Goal: Check status: Check status

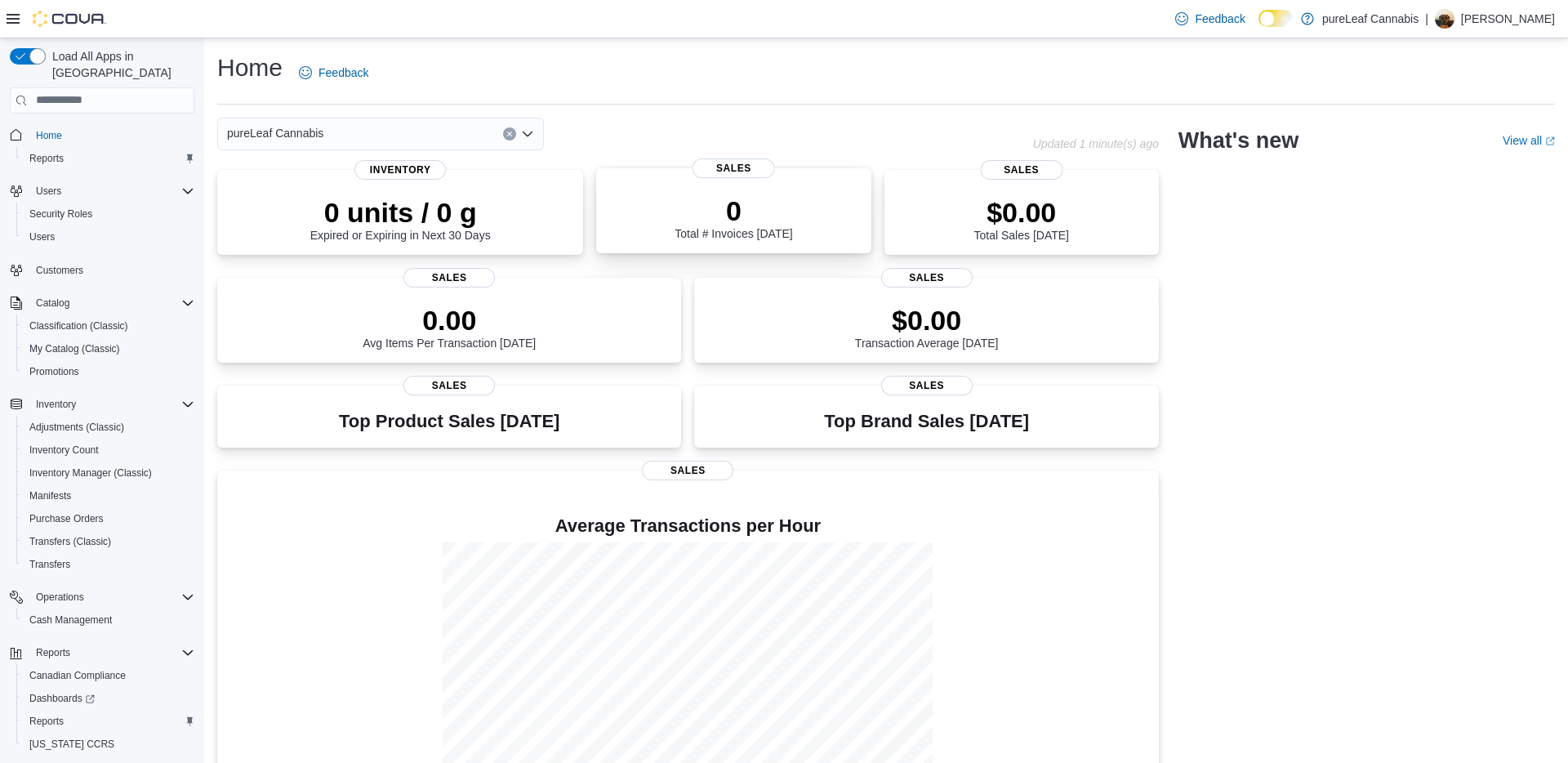
click at [689, 192] on div "0 Total # Invoices Today" at bounding box center [733, 214] width 248 height 53
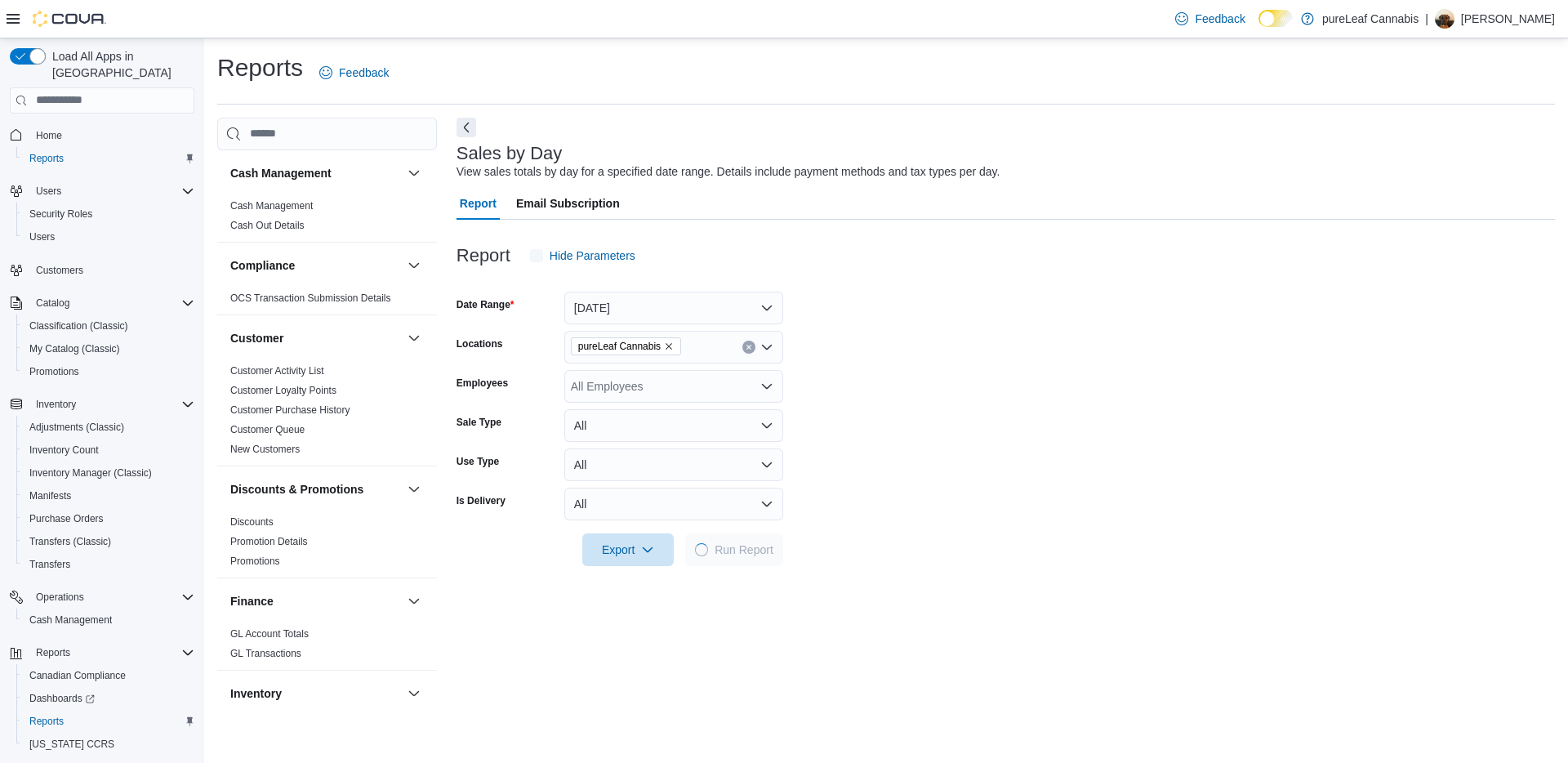
scroll to position [1002, 0]
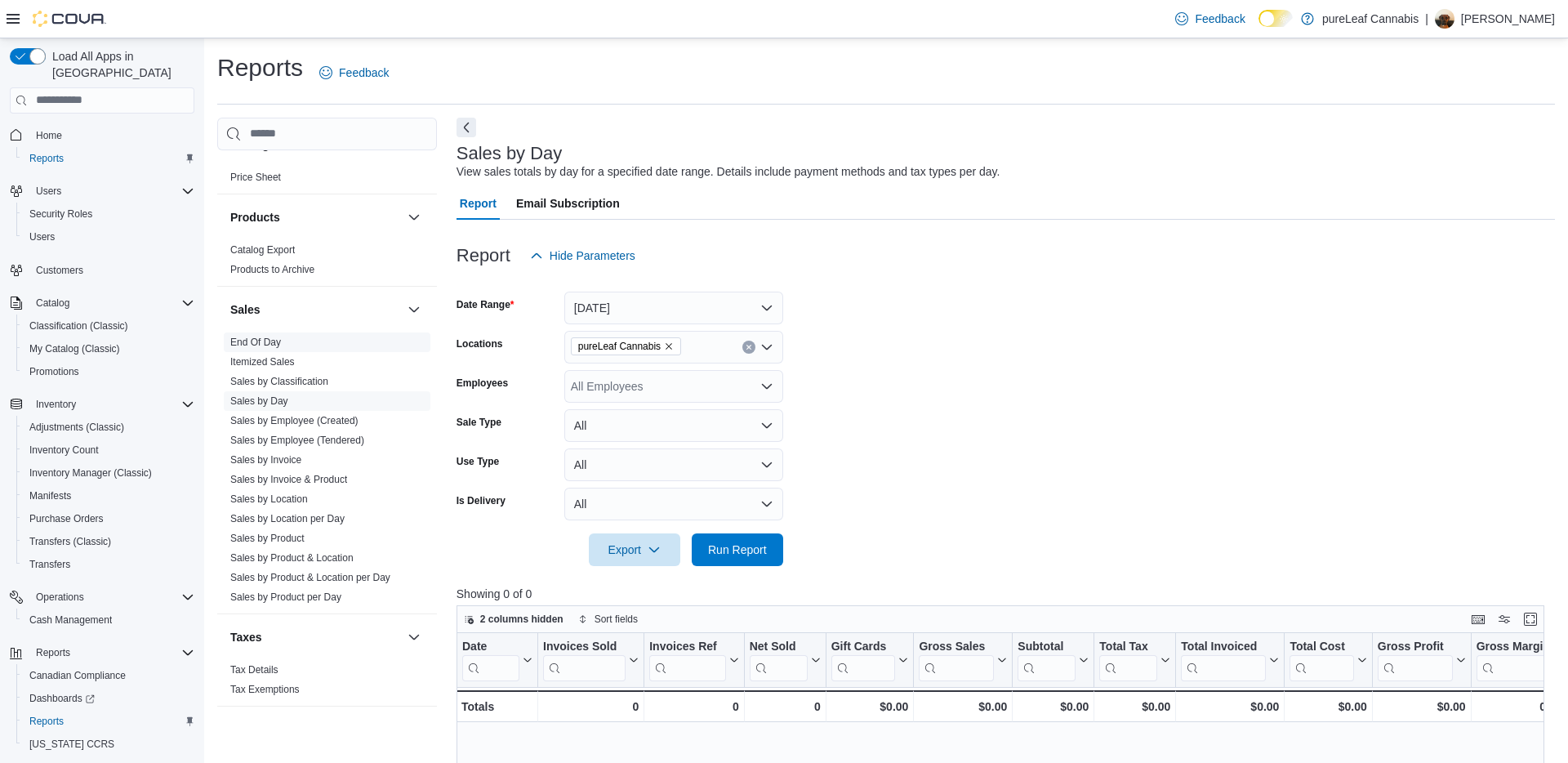
click at [269, 344] on link "End Of Day" at bounding box center [256, 342] width 51 height 12
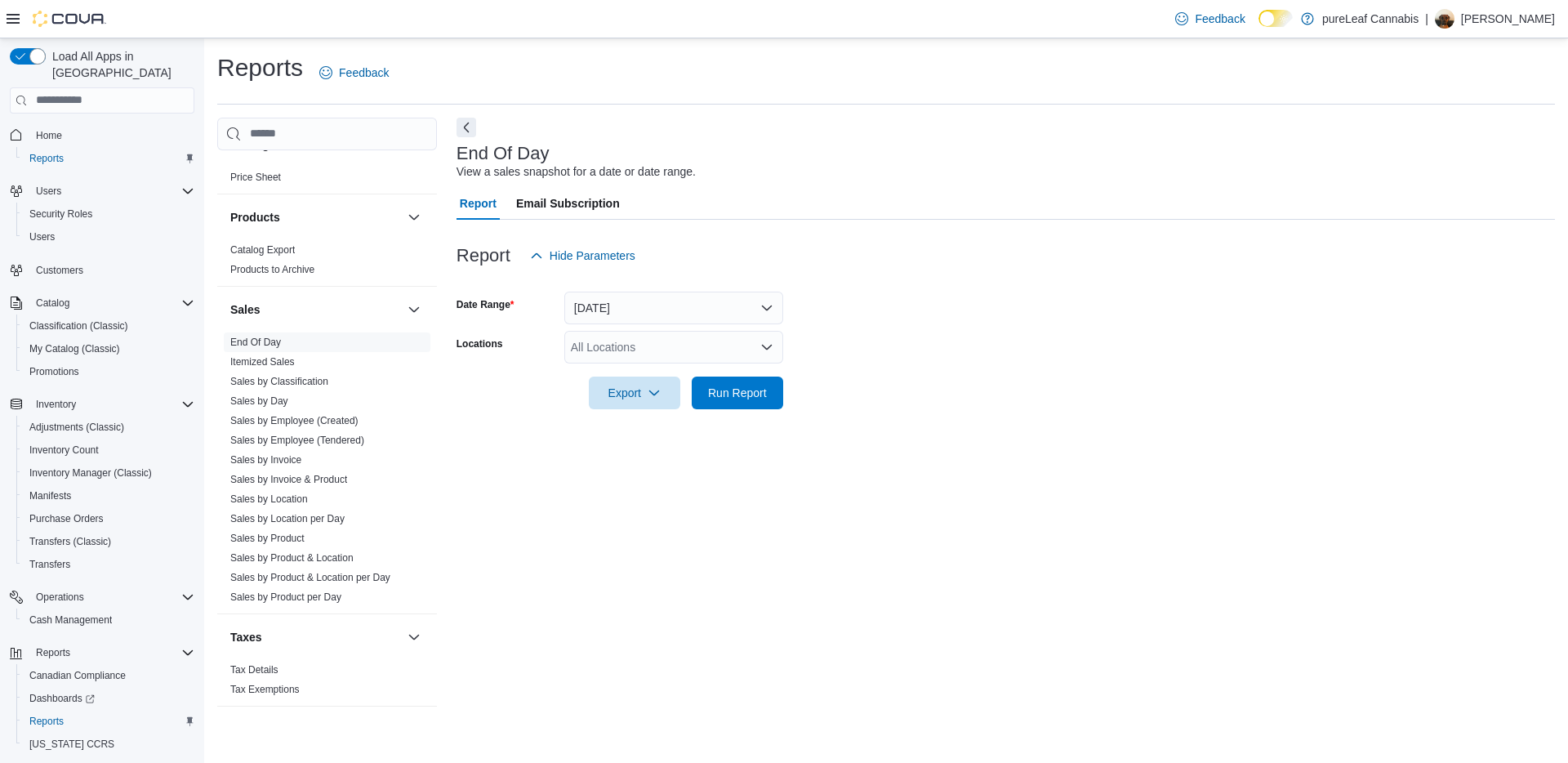
click at [671, 288] on div at bounding box center [1006, 281] width 1099 height 20
click at [662, 297] on button "Today" at bounding box center [674, 307] width 219 height 33
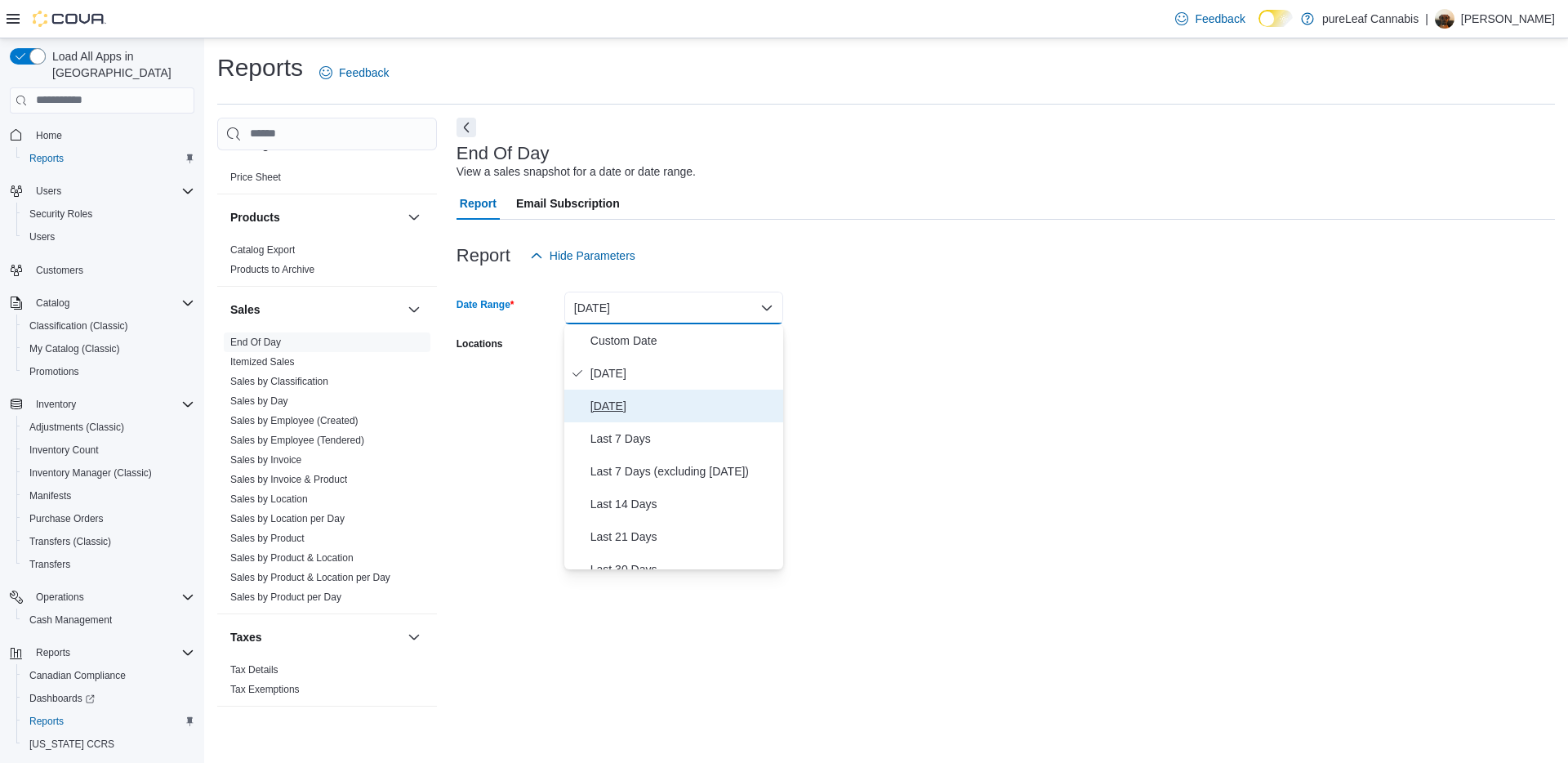
click at [637, 393] on button "Yesterday" at bounding box center [674, 405] width 219 height 33
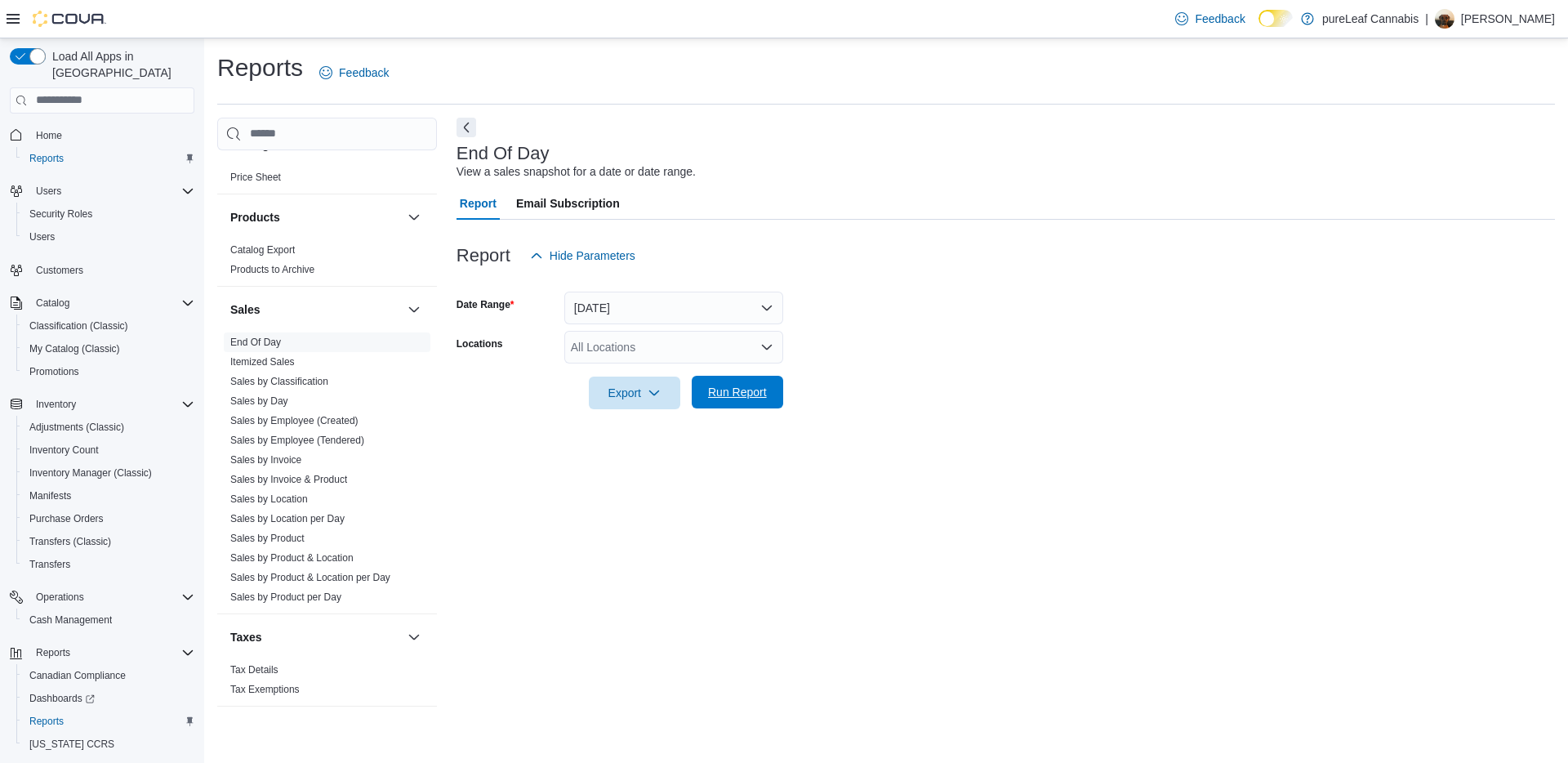
click at [713, 379] on span "Run Report" at bounding box center [737, 392] width 72 height 33
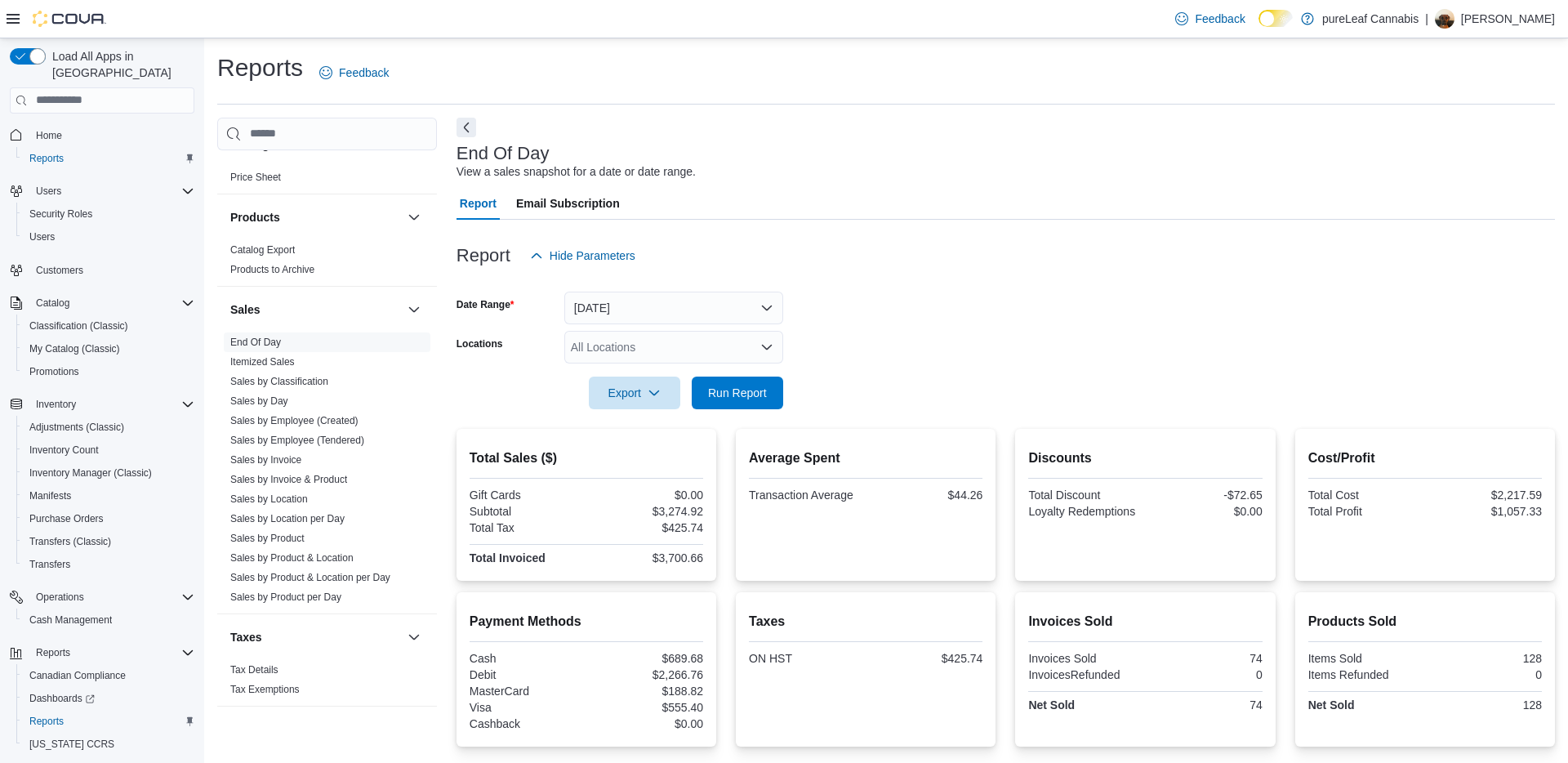
scroll to position [153, 0]
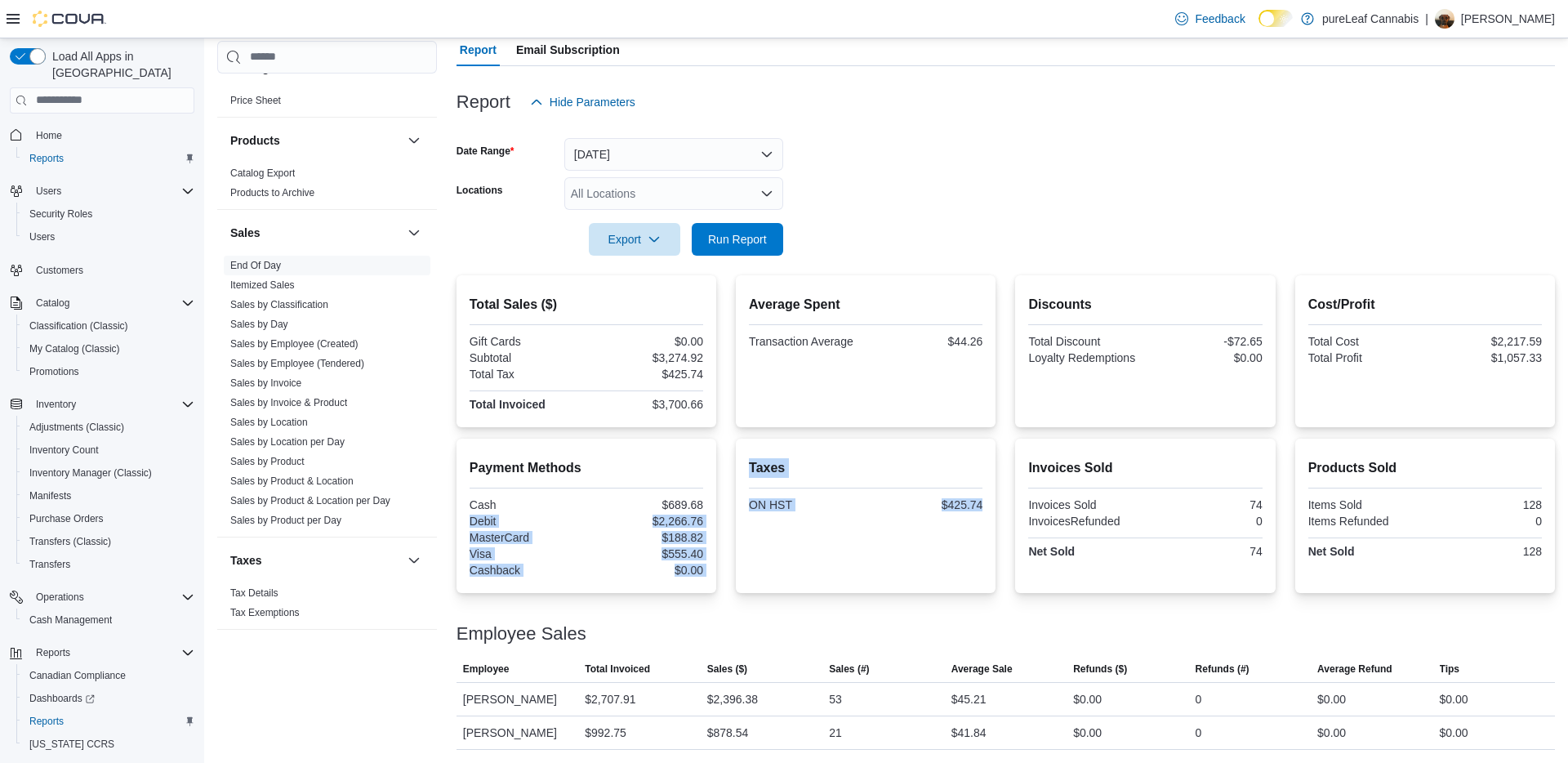
drag, startPoint x: 644, startPoint y: 511, endPoint x: 645, endPoint y: 499, distance: 12.0
click at [734, 515] on div "Payment Methods Cash $689.68 Debit $2,266.76 MasterCard $188.82 Visa $555.40 Ca…" at bounding box center [1006, 515] width 1099 height 154
drag, startPoint x: 645, startPoint y: 499, endPoint x: 635, endPoint y: 499, distance: 10.0
click at [641, 499] on div "$689.68" at bounding box center [646, 504] width 113 height 13
drag, startPoint x: 624, startPoint y: 502, endPoint x: 718, endPoint y: 510, distance: 94.3
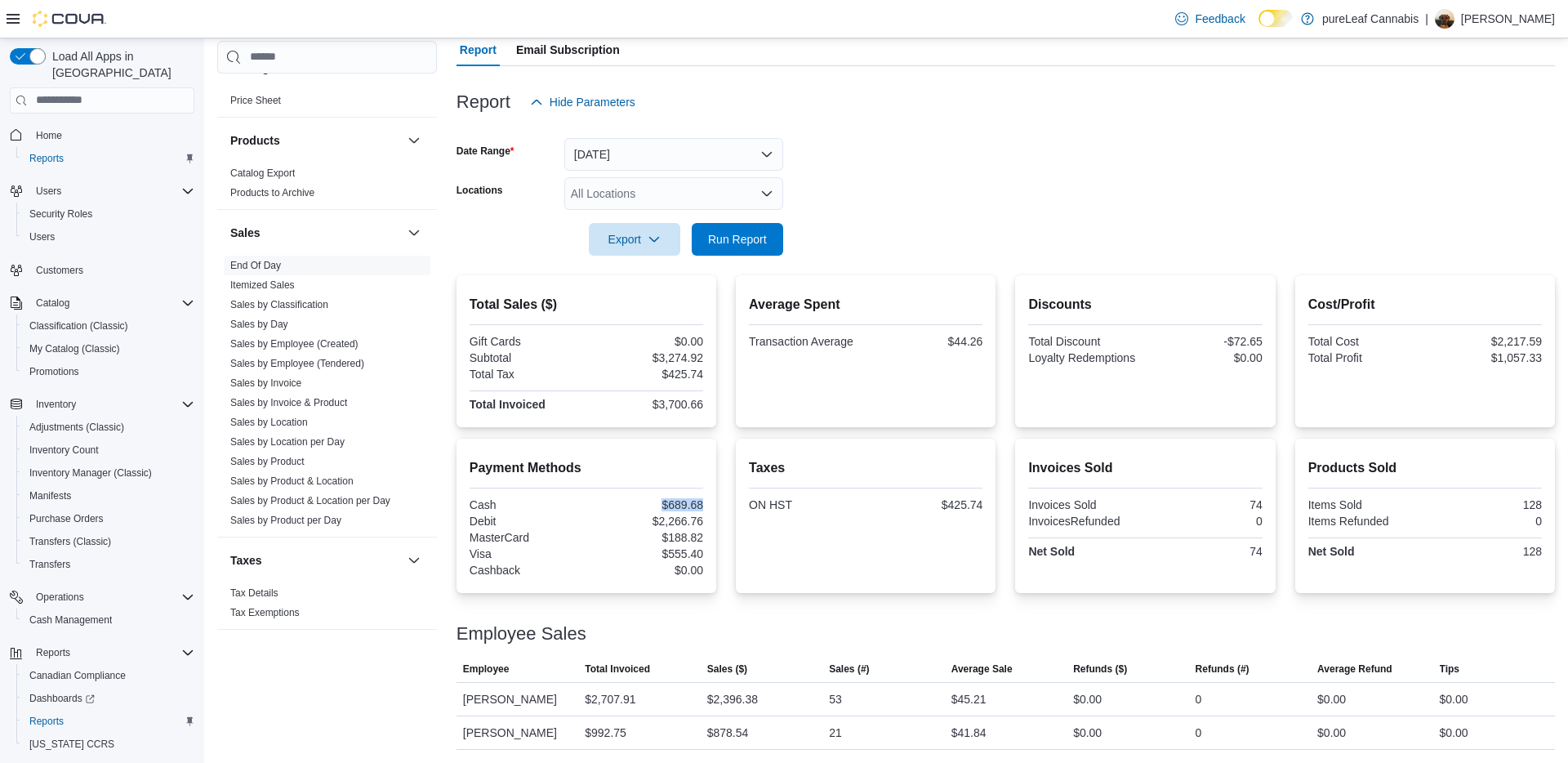
click at [721, 510] on div "Payment Methods Cash $689.68 Debit $2,266.76 MasterCard $188.82 Visa $555.40 Ca…" at bounding box center [1006, 515] width 1099 height 154
drag, startPoint x: 644, startPoint y: 500, endPoint x: 624, endPoint y: 507, distance: 21.2
click at [642, 500] on div "$689.68" at bounding box center [646, 504] width 113 height 13
drag, startPoint x: 628, startPoint y: 507, endPoint x: 702, endPoint y: 556, distance: 88.8
click at [704, 539] on div "Payment Methods Cash $689.68 Debit $2,266.76 MasterCard $188.82 Visa $555.40 Ca…" at bounding box center [587, 515] width 260 height 154
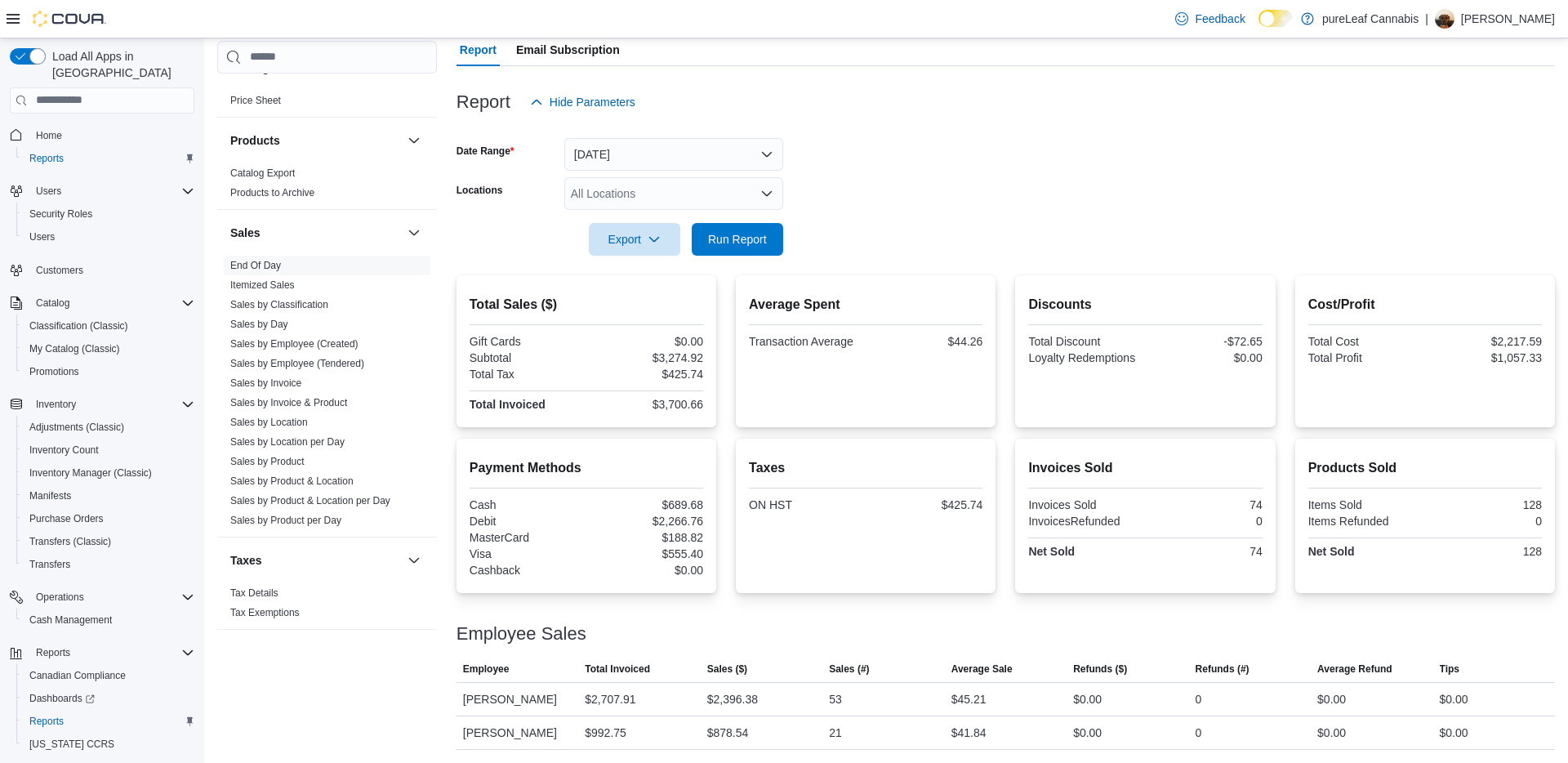
drag, startPoint x: 702, startPoint y: 556, endPoint x: 724, endPoint y: 568, distance: 25.1
click at [701, 557] on div "$555.40" at bounding box center [646, 553] width 113 height 13
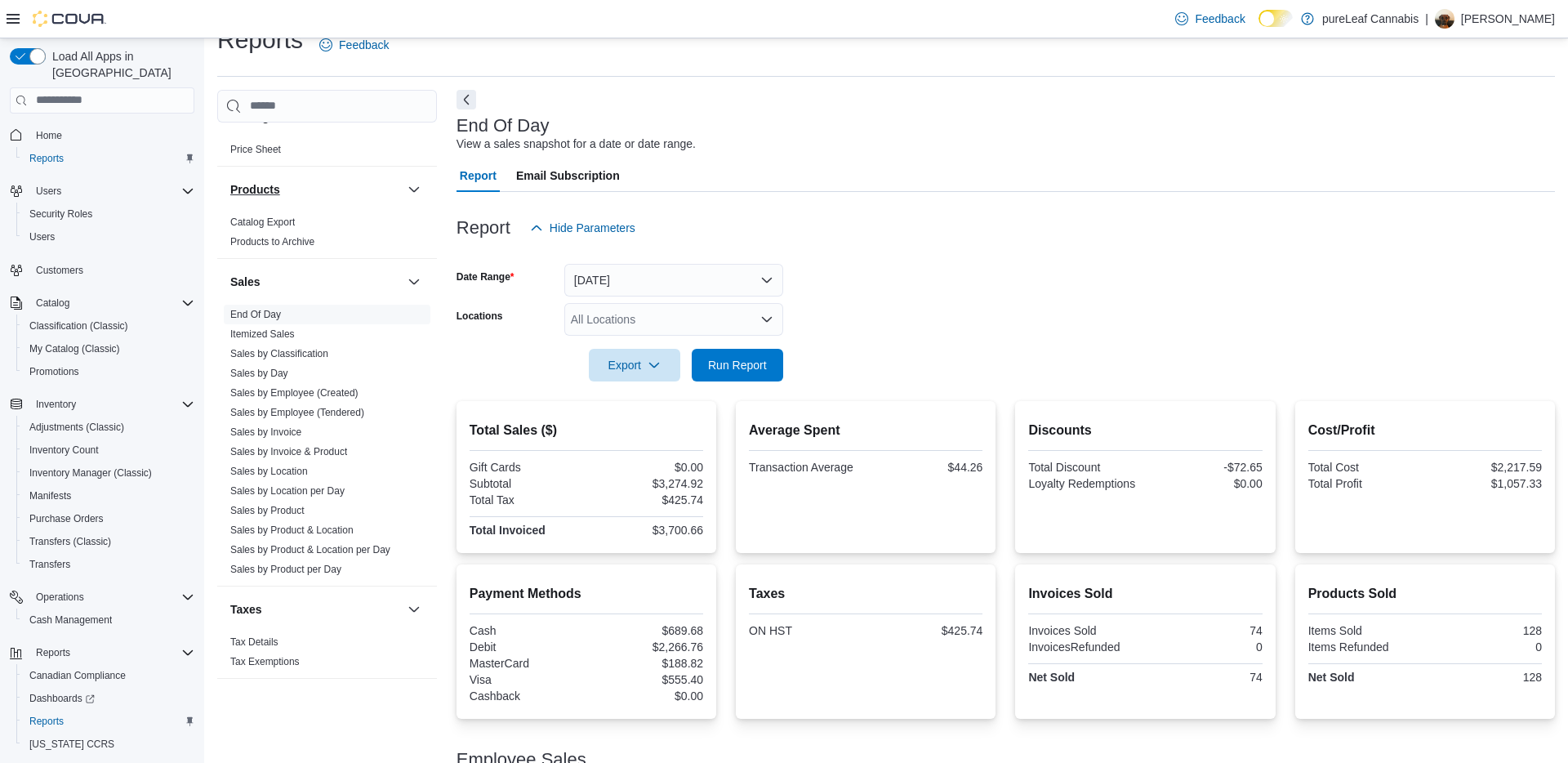
scroll to position [0, 0]
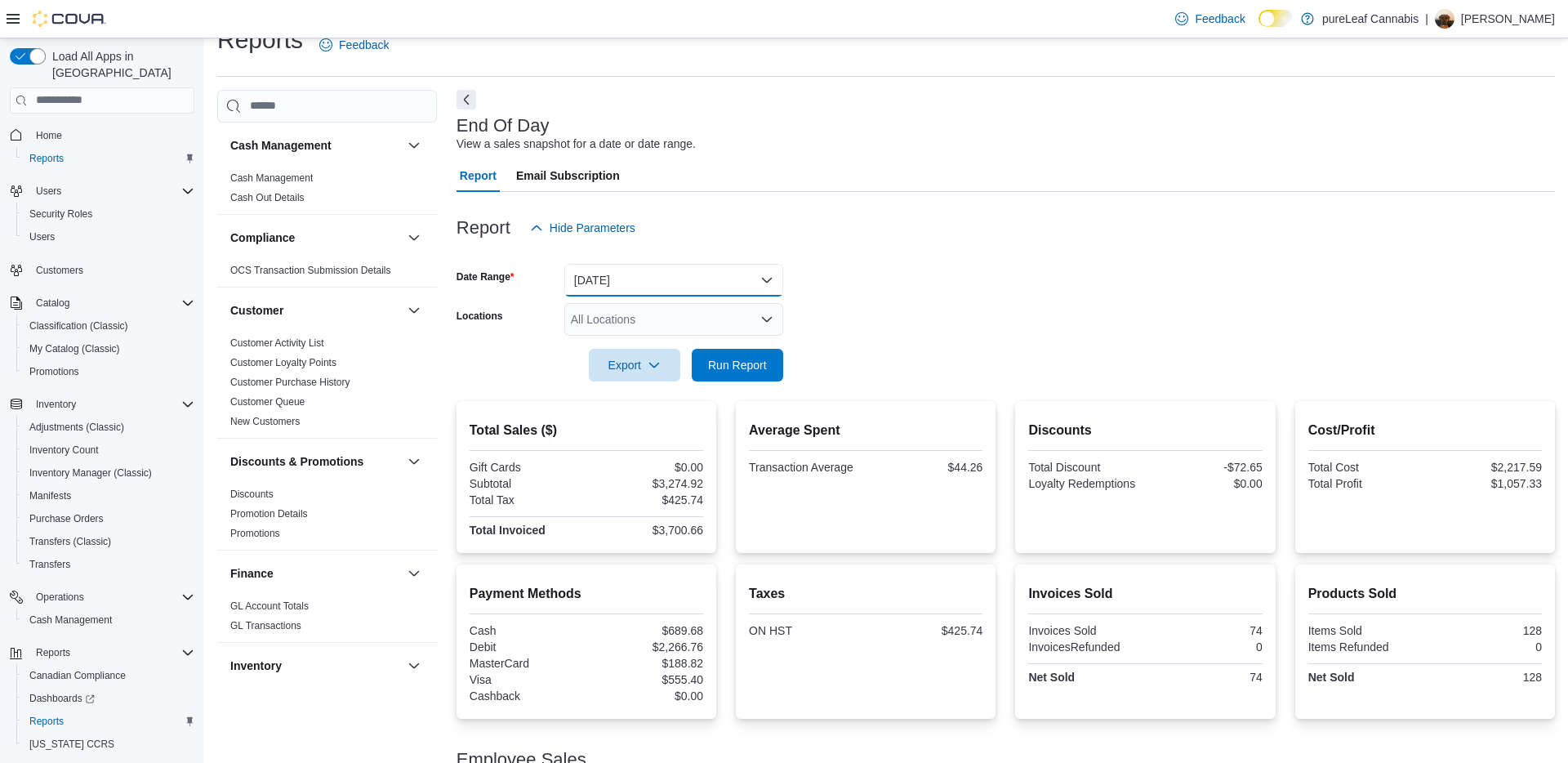
click at [722, 274] on button "Yesterday" at bounding box center [674, 280] width 219 height 33
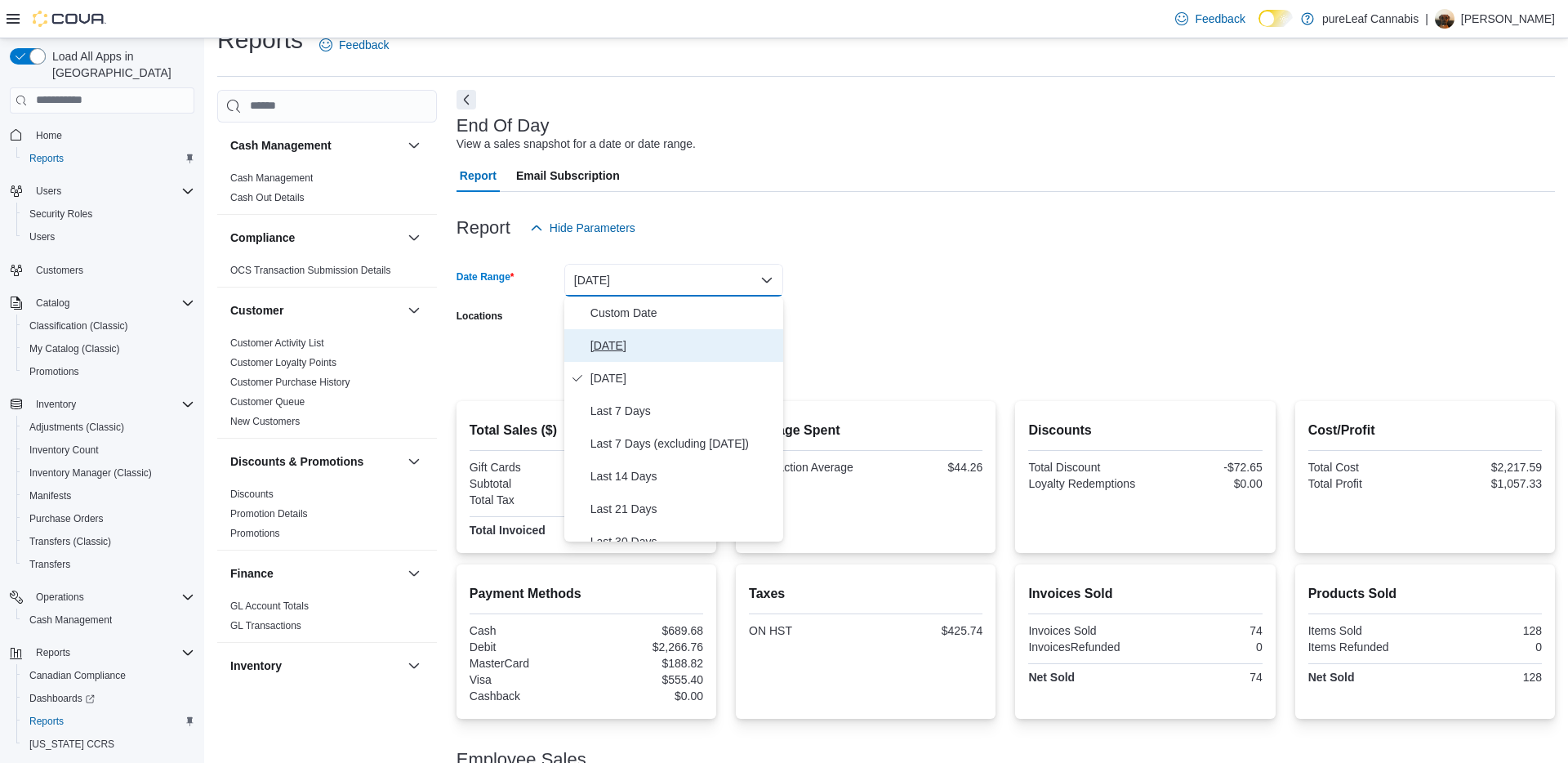
click at [674, 351] on span "Today" at bounding box center [683, 345] width 186 height 20
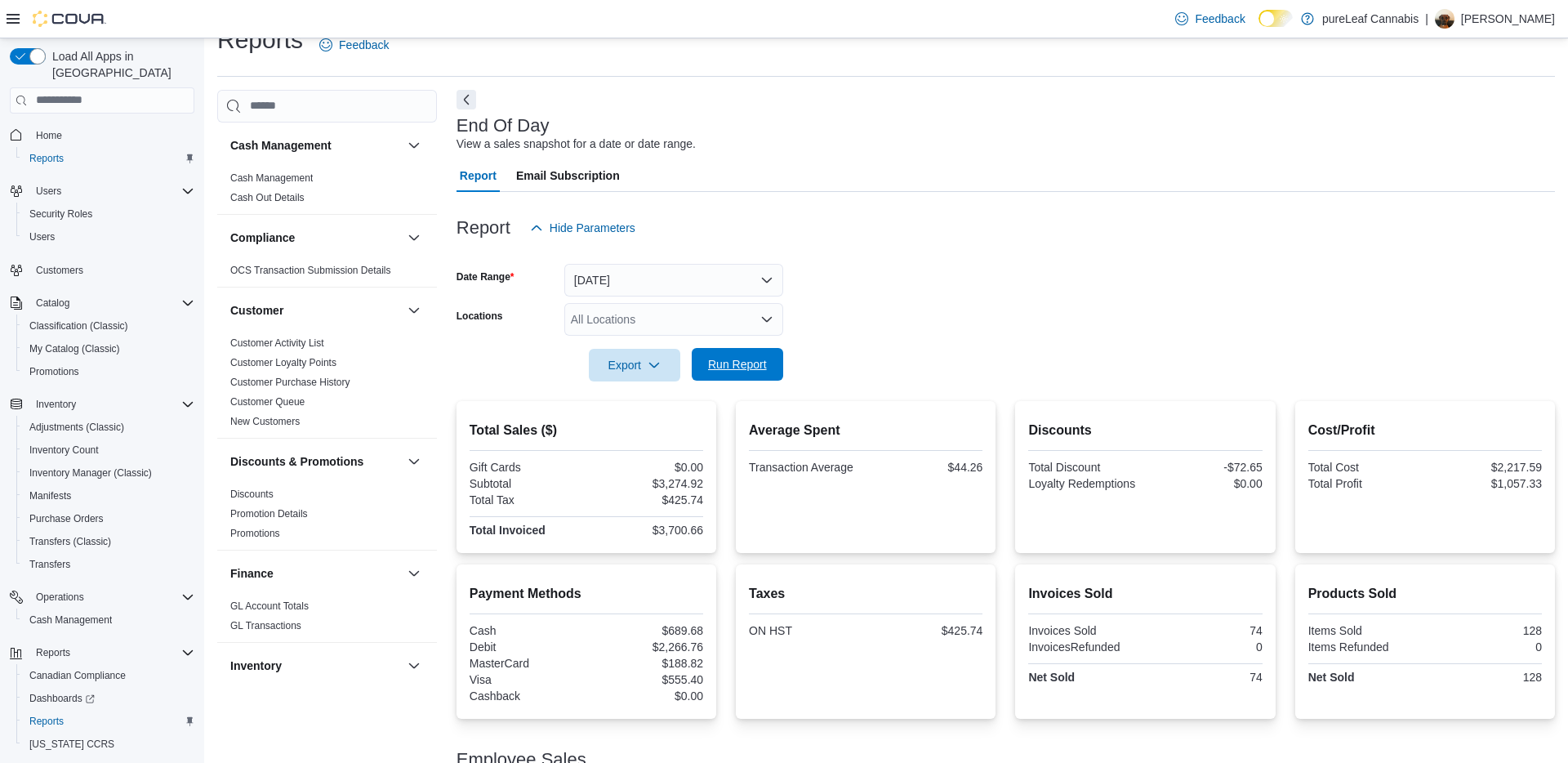
click at [715, 346] on div at bounding box center [1006, 342] width 1099 height 13
click at [716, 356] on span "Run Report" at bounding box center [737, 364] width 72 height 33
